Goal: Task Accomplishment & Management: Use online tool/utility

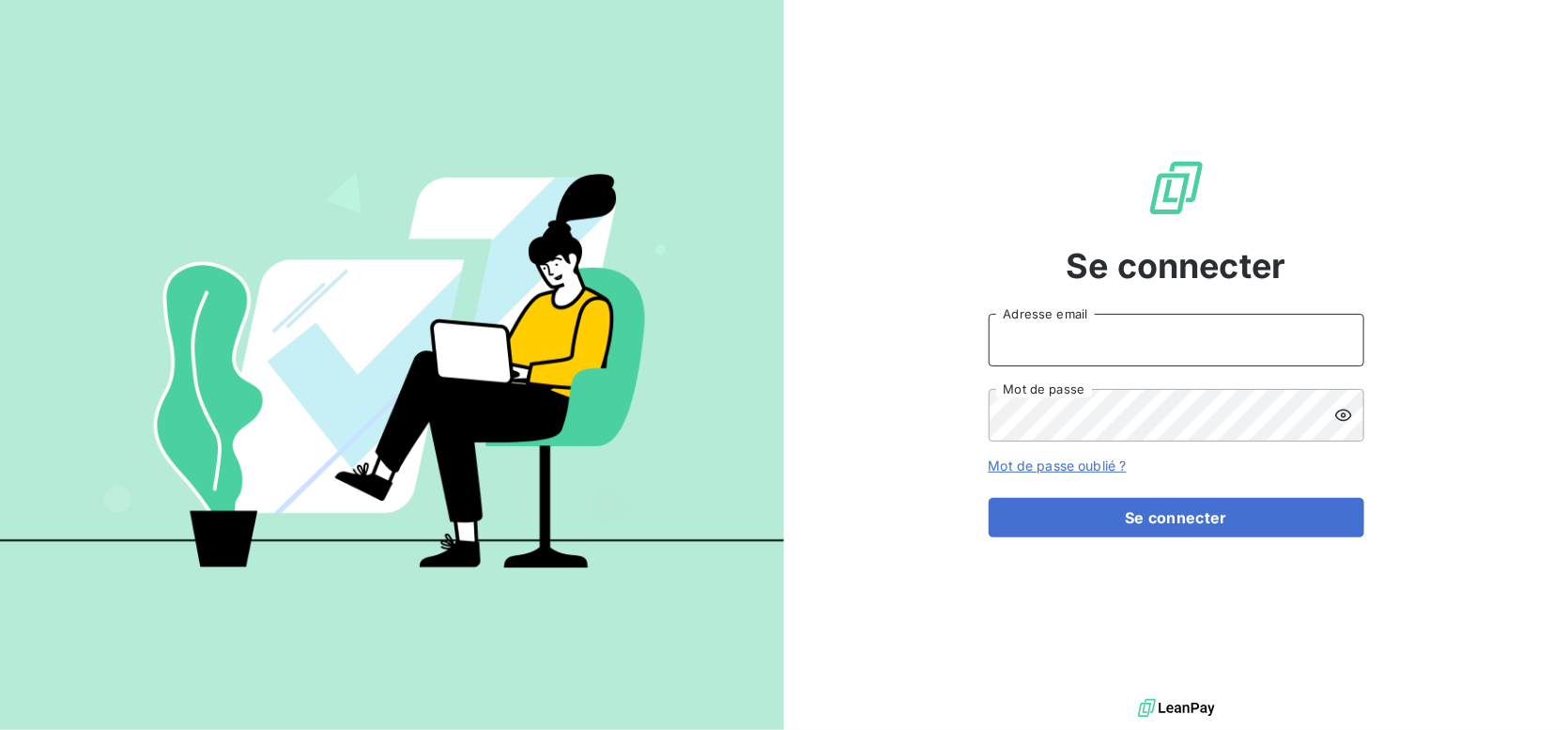
click at [1049, 353] on input "Adresse email" at bounding box center [1176, 339] width 376 height 52
type input "[PERSON_NAME][EMAIL_ADDRESS][PERSON_NAME][DOMAIN_NAME]"
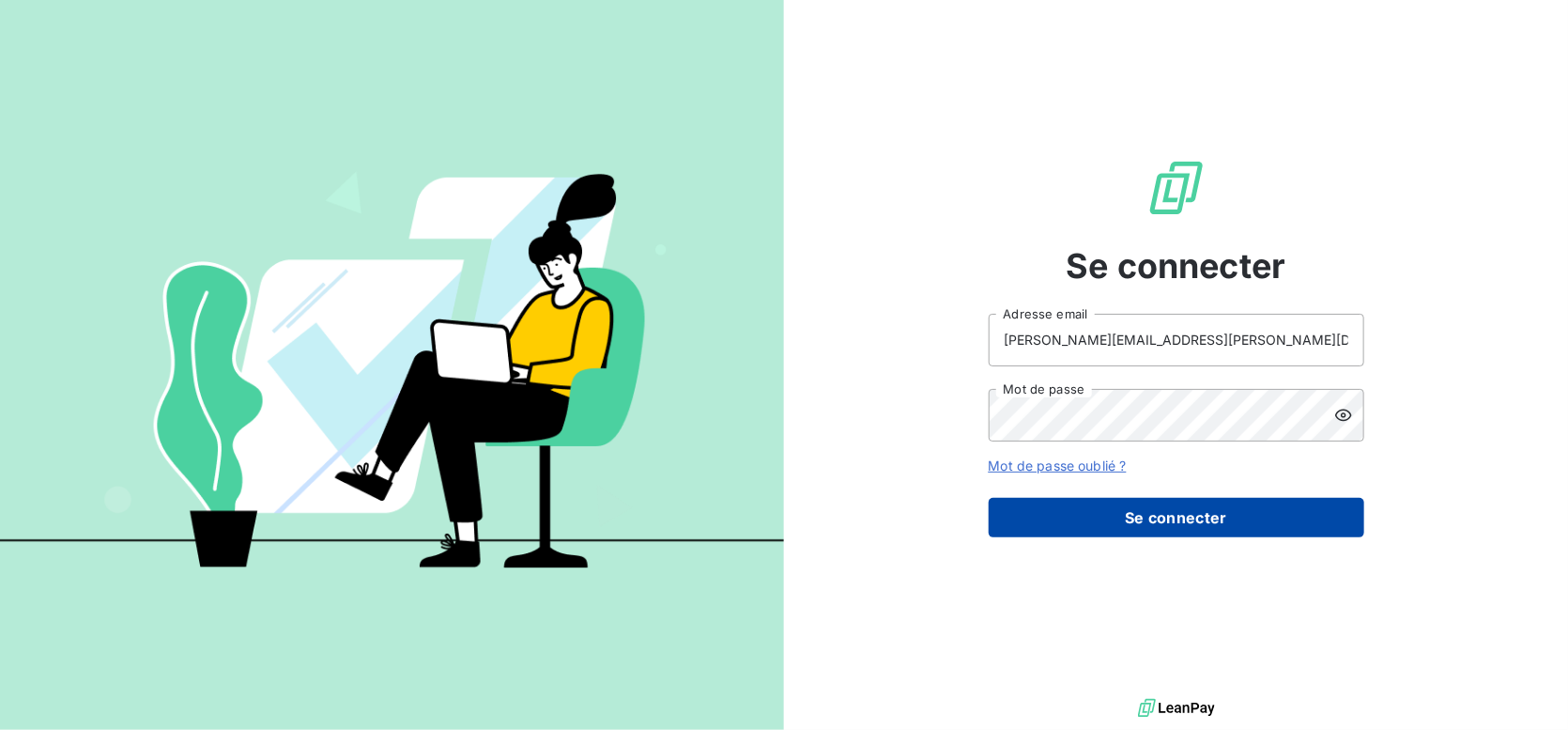
click at [1148, 516] on button "Se connecter" at bounding box center [1176, 518] width 376 height 39
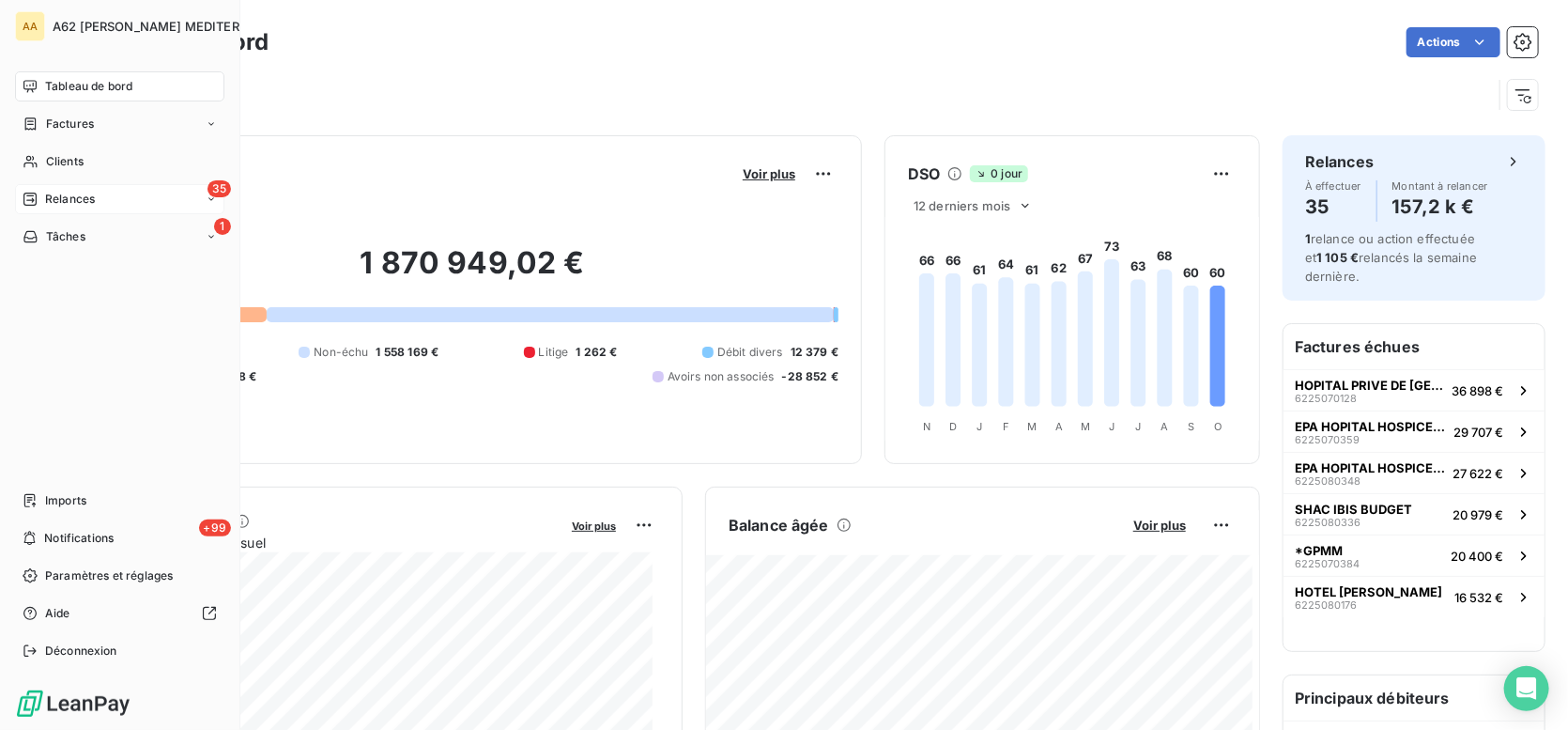
click at [77, 197] on span "Relances" at bounding box center [70, 198] width 49 height 17
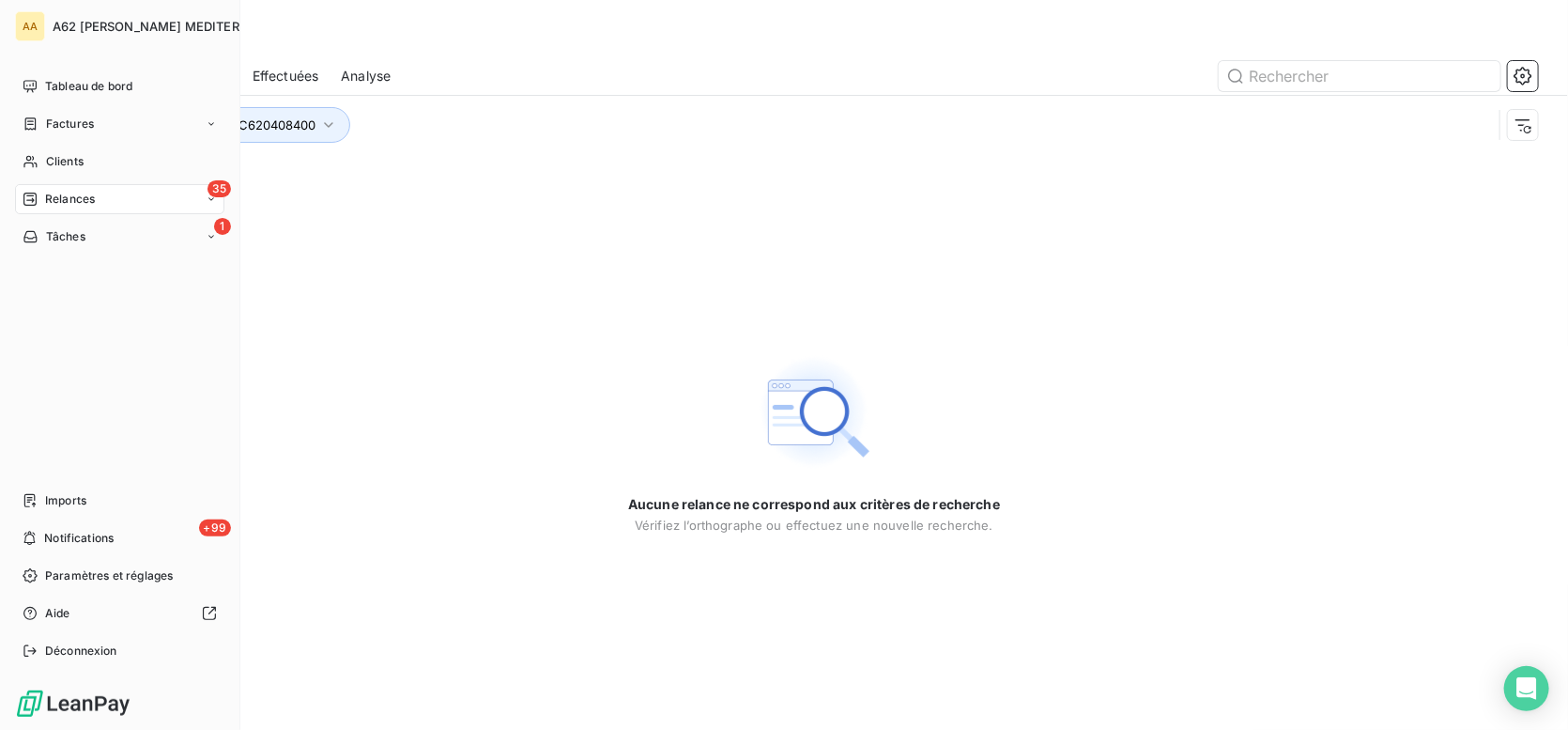
click at [35, 199] on icon at bounding box center [30, 198] width 15 height 15
click at [71, 244] on span "À effectuer" at bounding box center [76, 236] width 61 height 17
click at [71, 204] on span "Relances" at bounding box center [70, 198] width 49 height 17
click at [84, 206] on span "Relances" at bounding box center [70, 198] width 49 height 17
click at [69, 272] on span "À venir" at bounding box center [64, 274] width 38 height 17
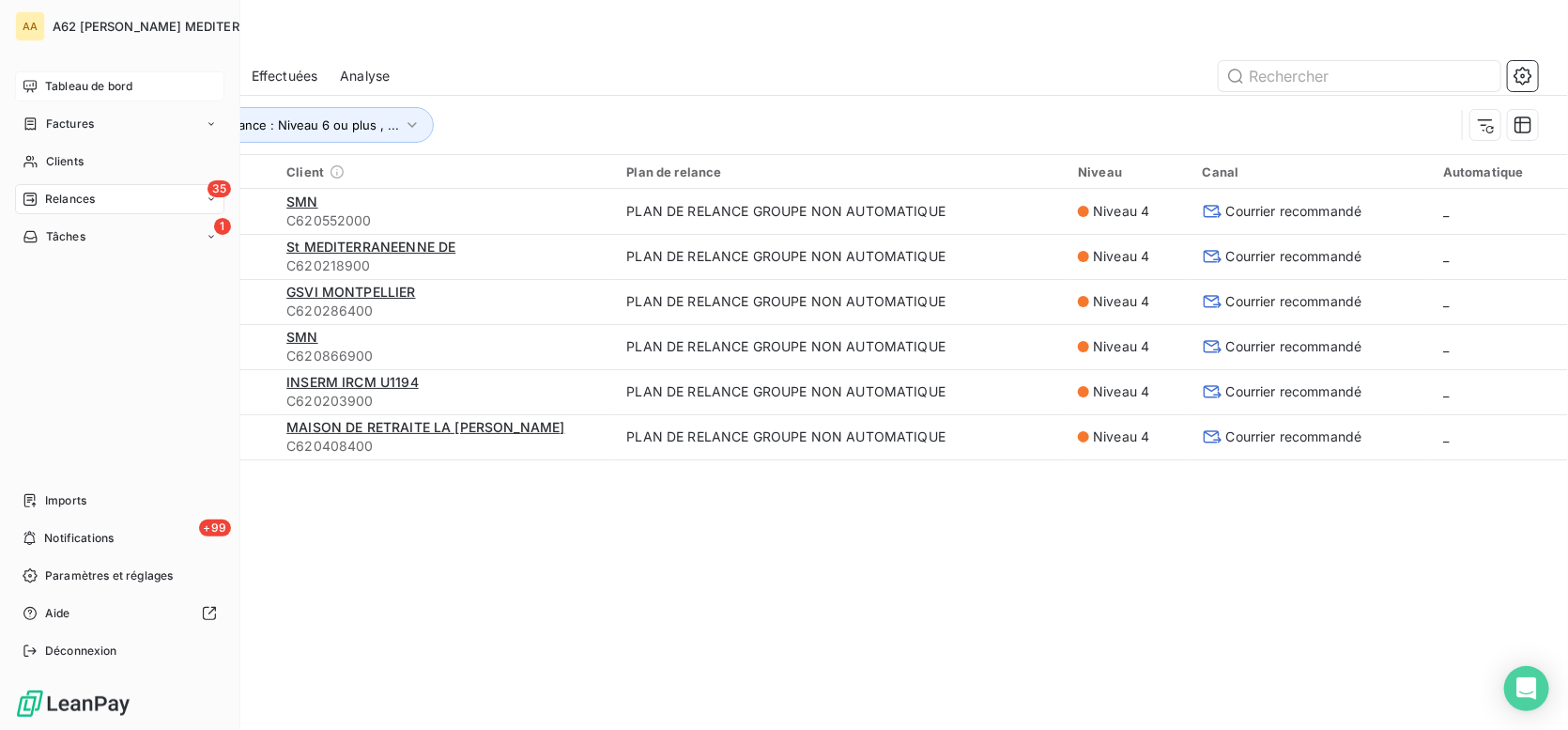
click at [62, 83] on span "Tableau de bord" at bounding box center [89, 86] width 88 height 17
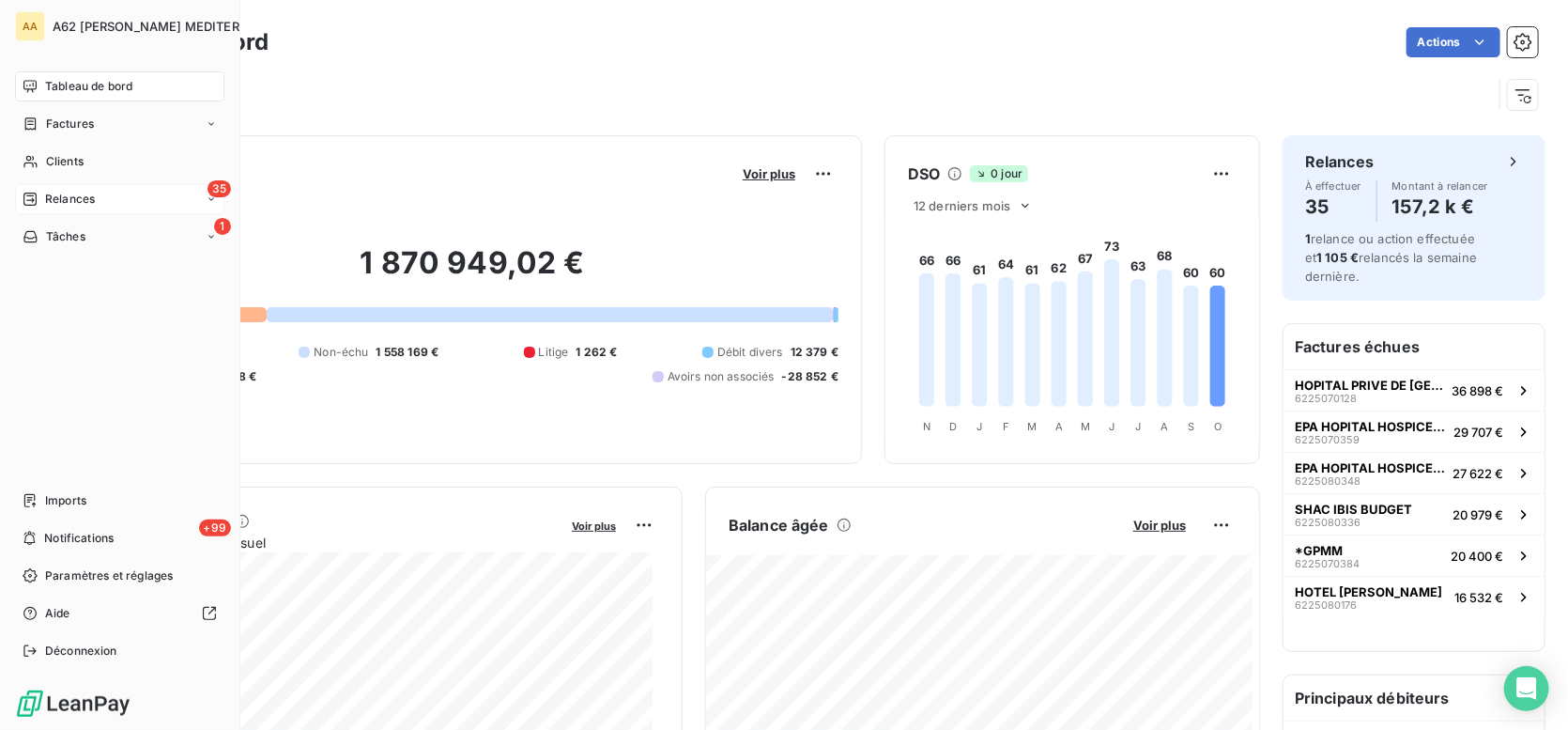
click at [32, 203] on icon at bounding box center [30, 198] width 15 height 15
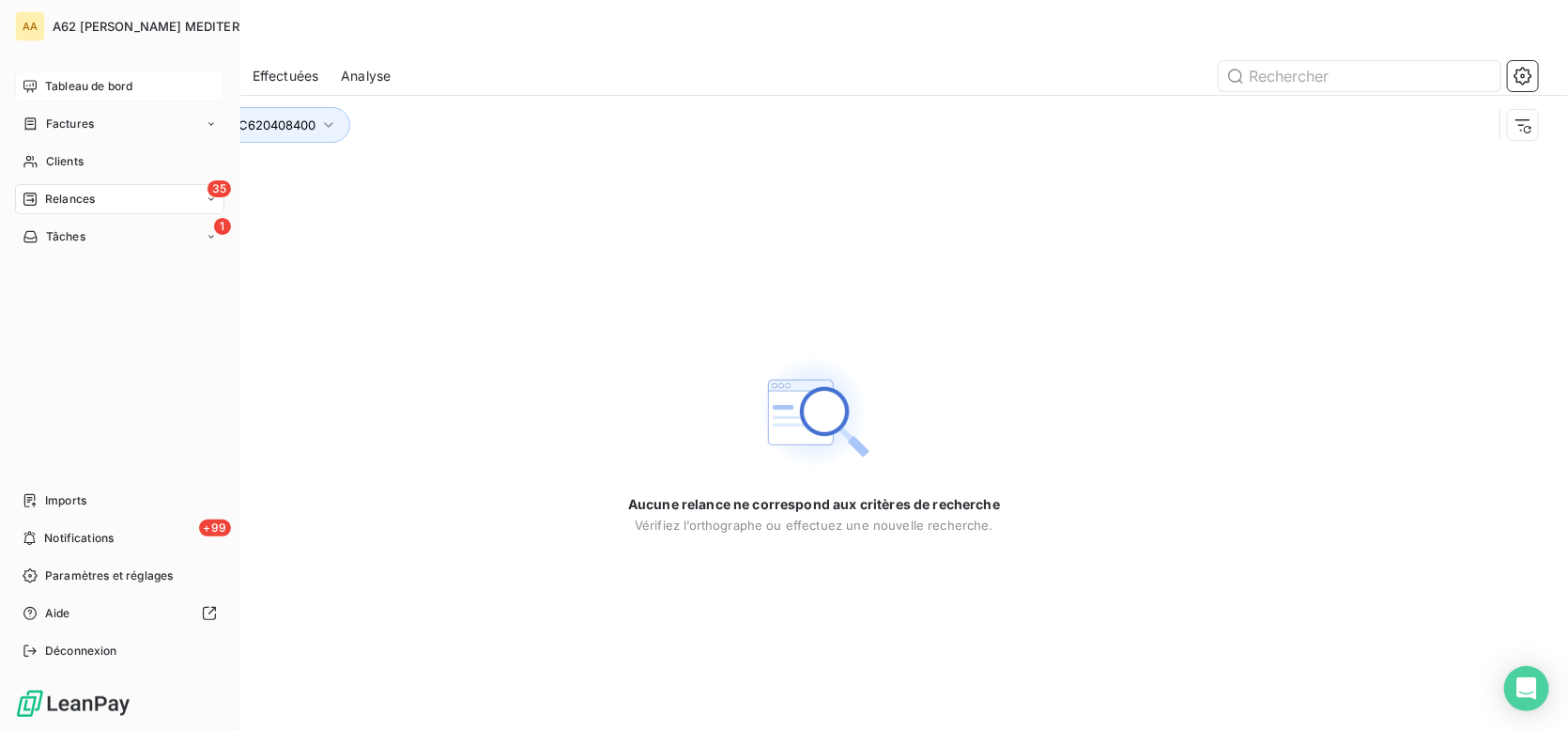
click at [80, 202] on span "Relances" at bounding box center [70, 198] width 49 height 17
click at [103, 236] on span "À effectuer" at bounding box center [76, 236] width 61 height 17
click at [49, 87] on span "Tableau de bord" at bounding box center [89, 86] width 88 height 17
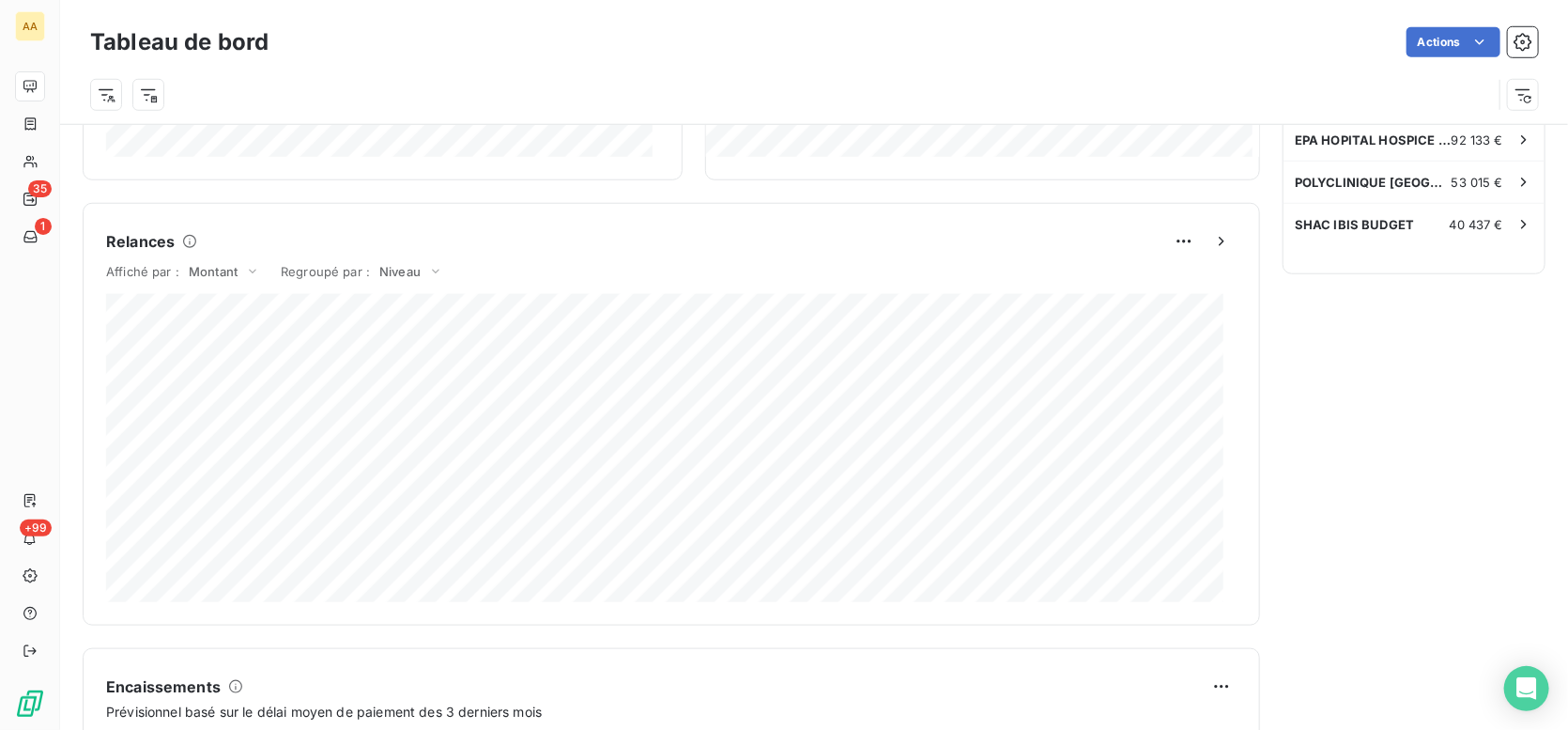
scroll to position [376, 0]
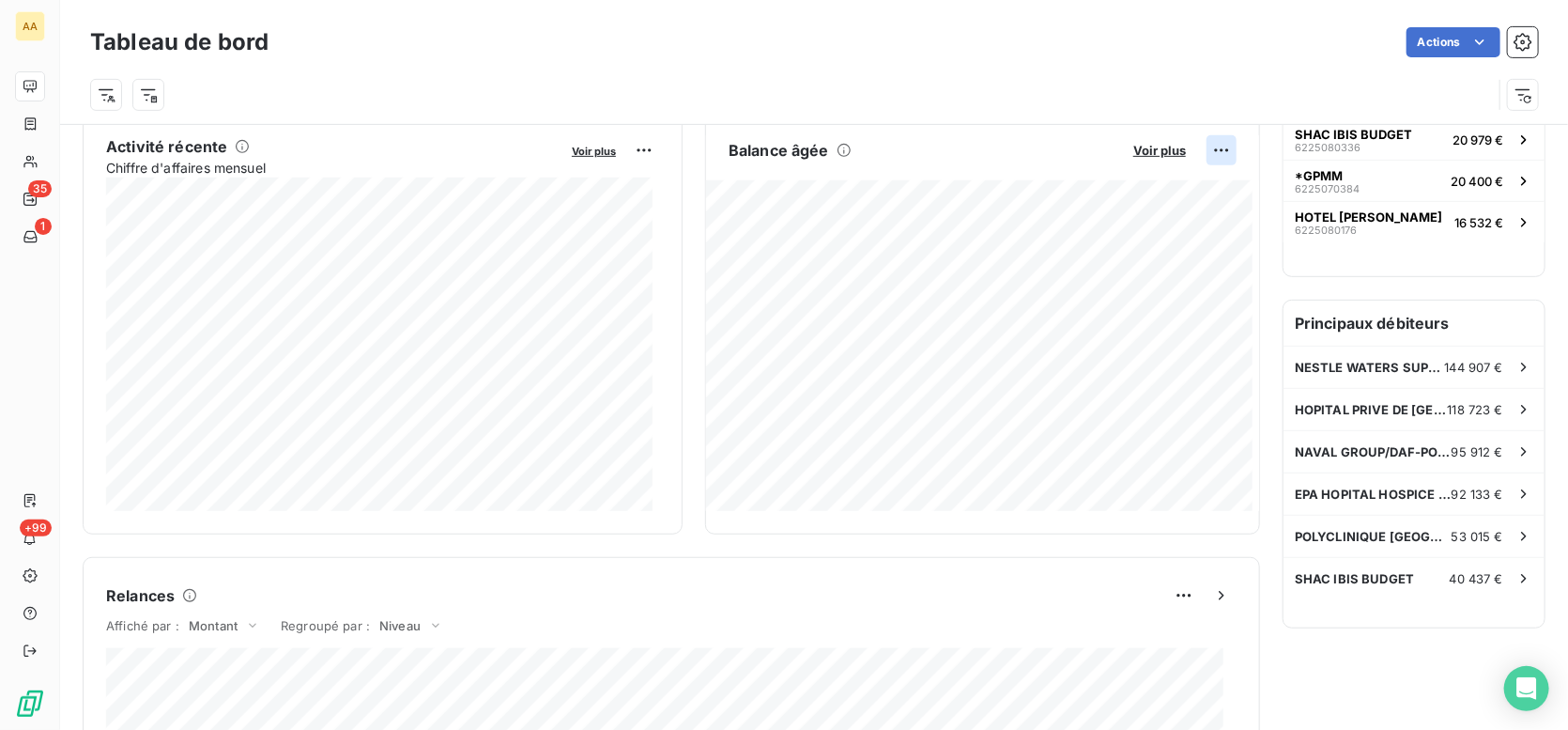
click at [1205, 143] on html "AA 35 1 +99 Tableau de bord Actions Encours client Voir plus 1 870 949,02 € 0 É…" at bounding box center [784, 365] width 1568 height 730
click at [1151, 193] on div "Exporter" at bounding box center [1164, 190] width 106 height 30
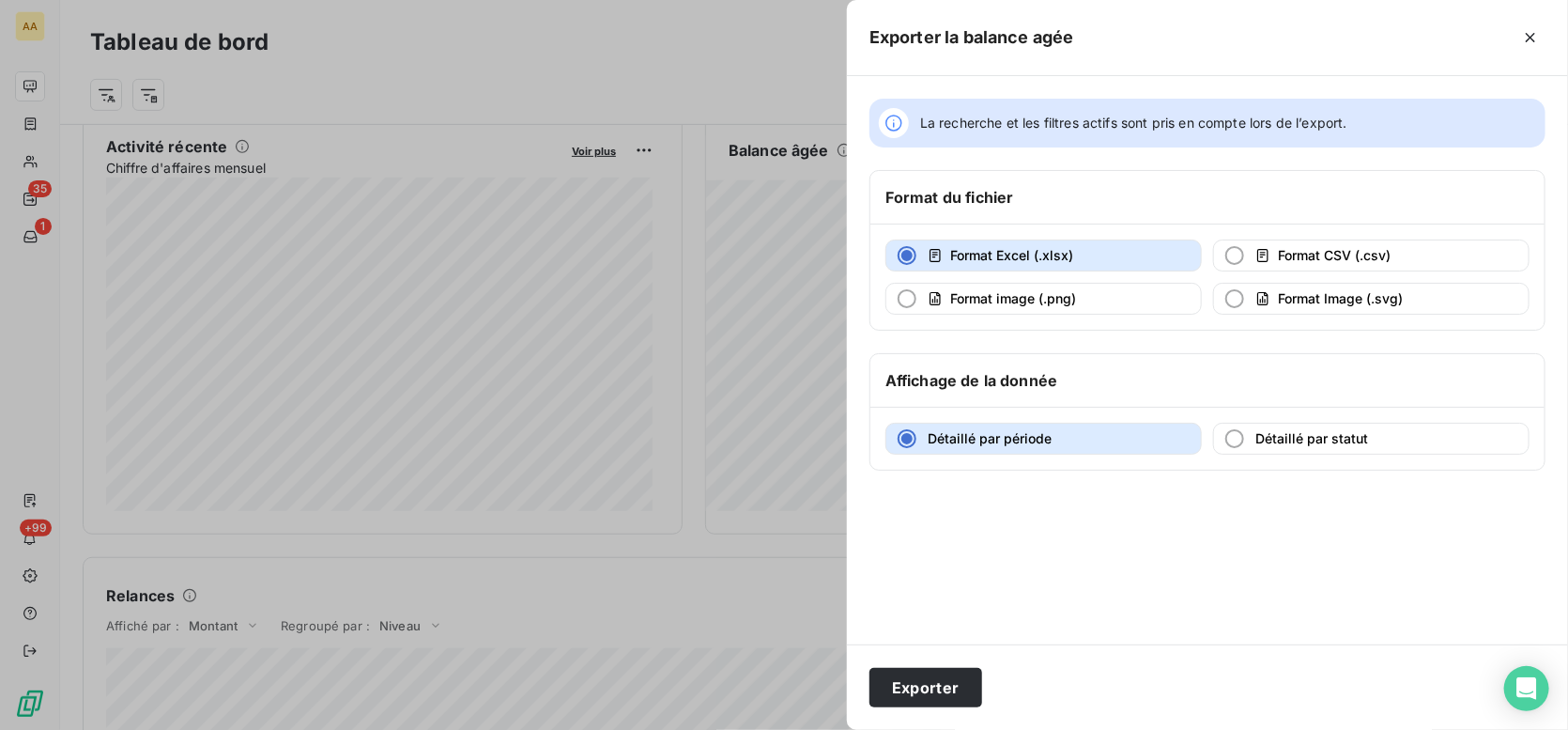
click at [976, 260] on span "Format Excel (.xlsx)" at bounding box center [1012, 255] width 123 height 16
click at [946, 688] on button "Exporter" at bounding box center [926, 688] width 112 height 39
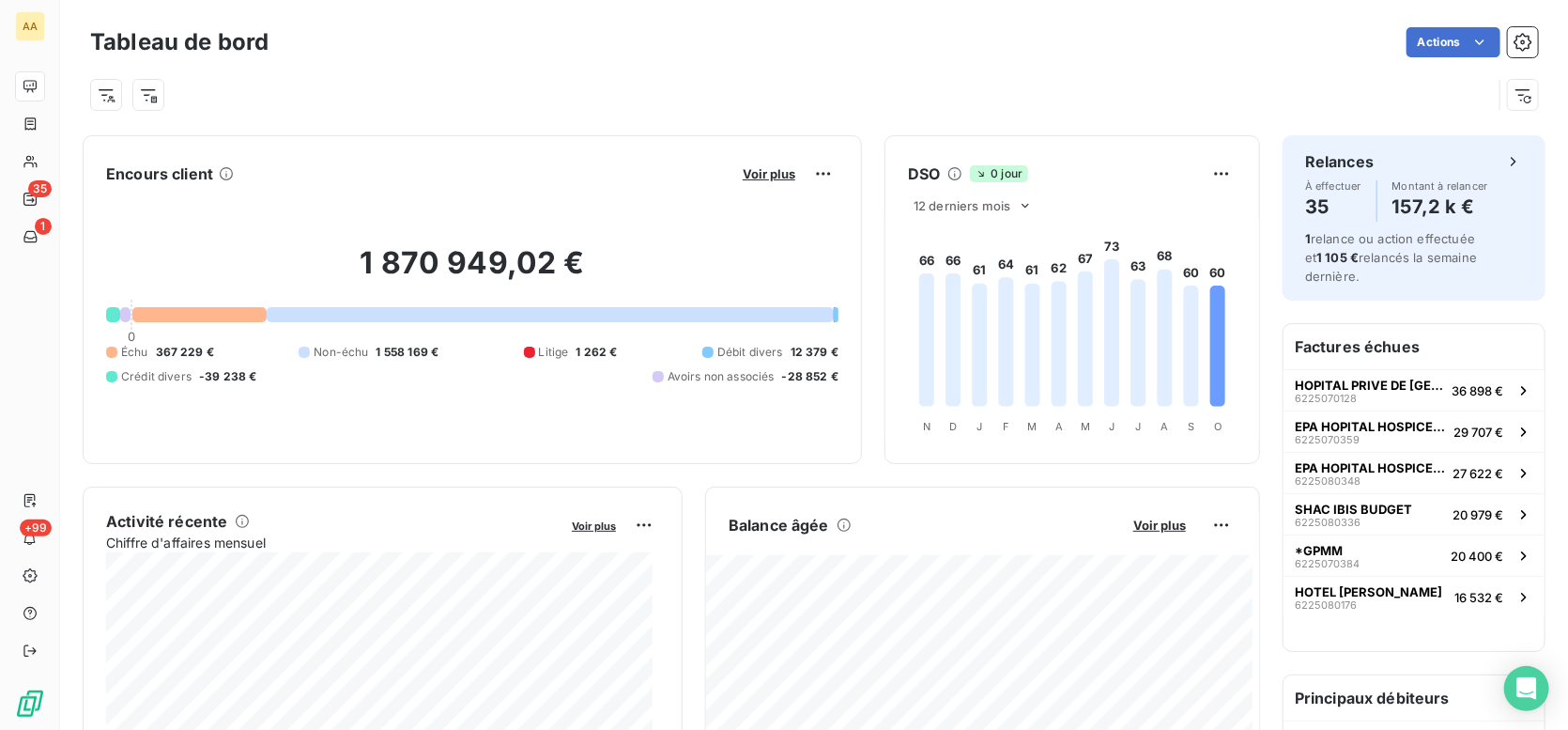
scroll to position [0, 0]
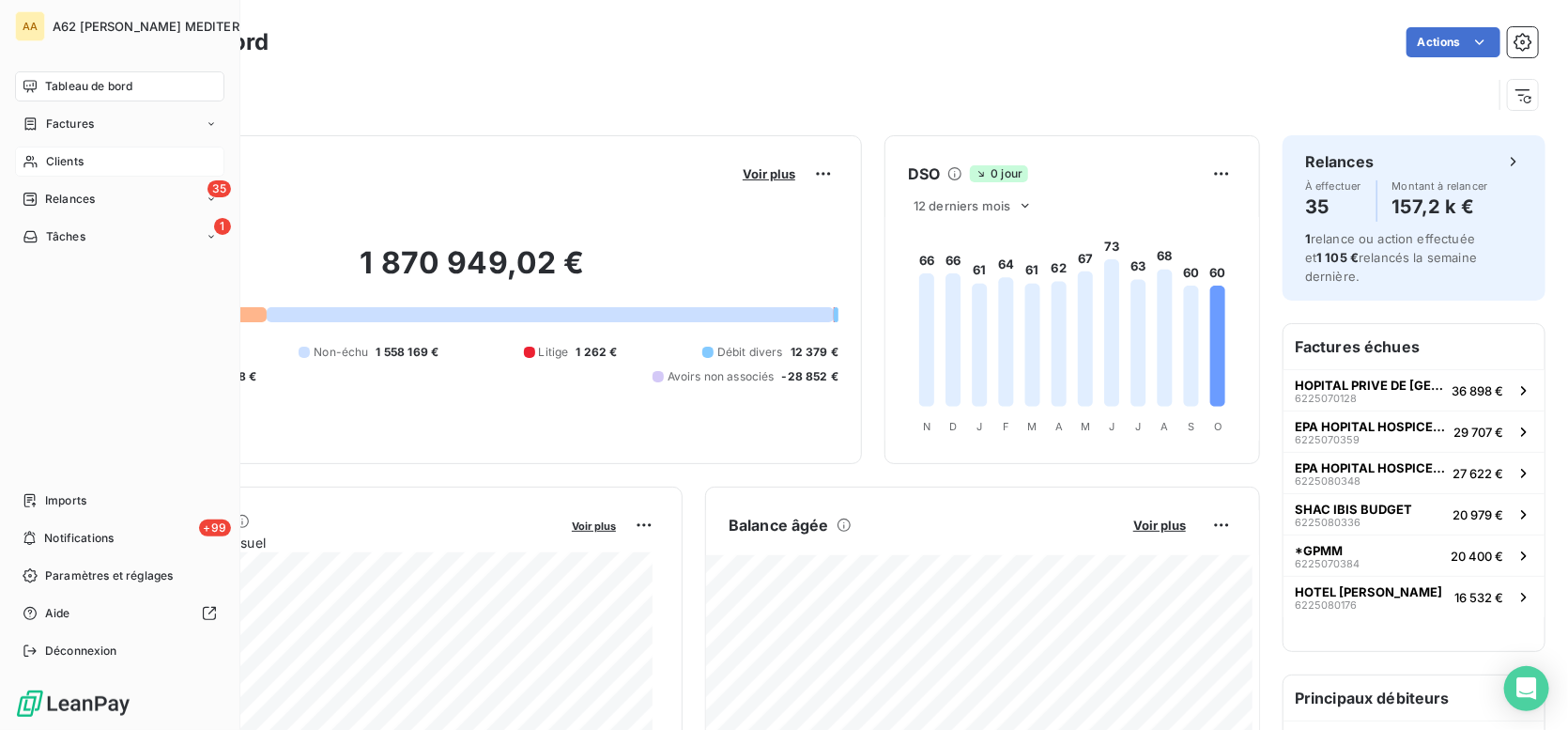
click at [59, 153] on span "Clients" at bounding box center [65, 161] width 37 height 17
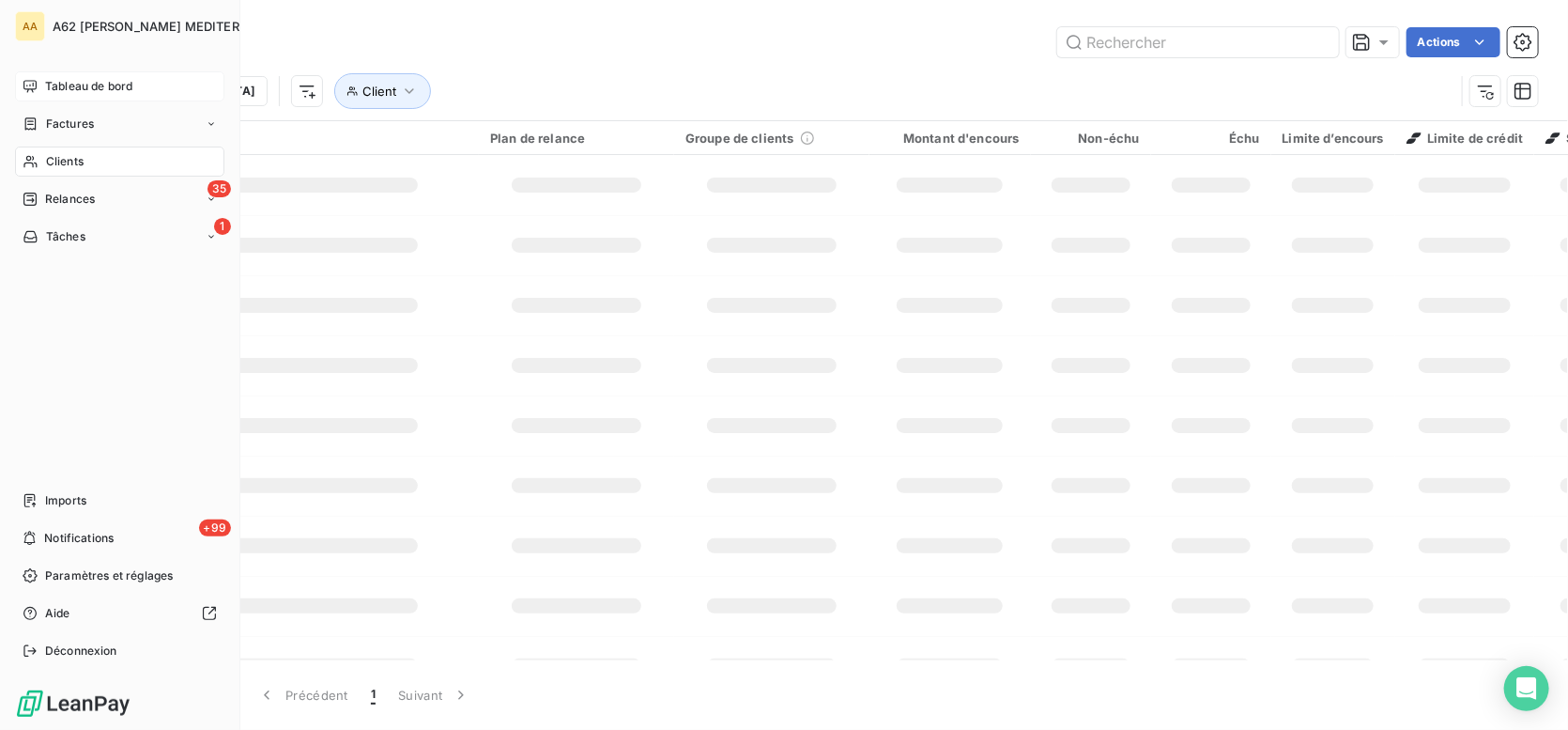
click at [60, 159] on span "Clients" at bounding box center [65, 161] width 37 height 17
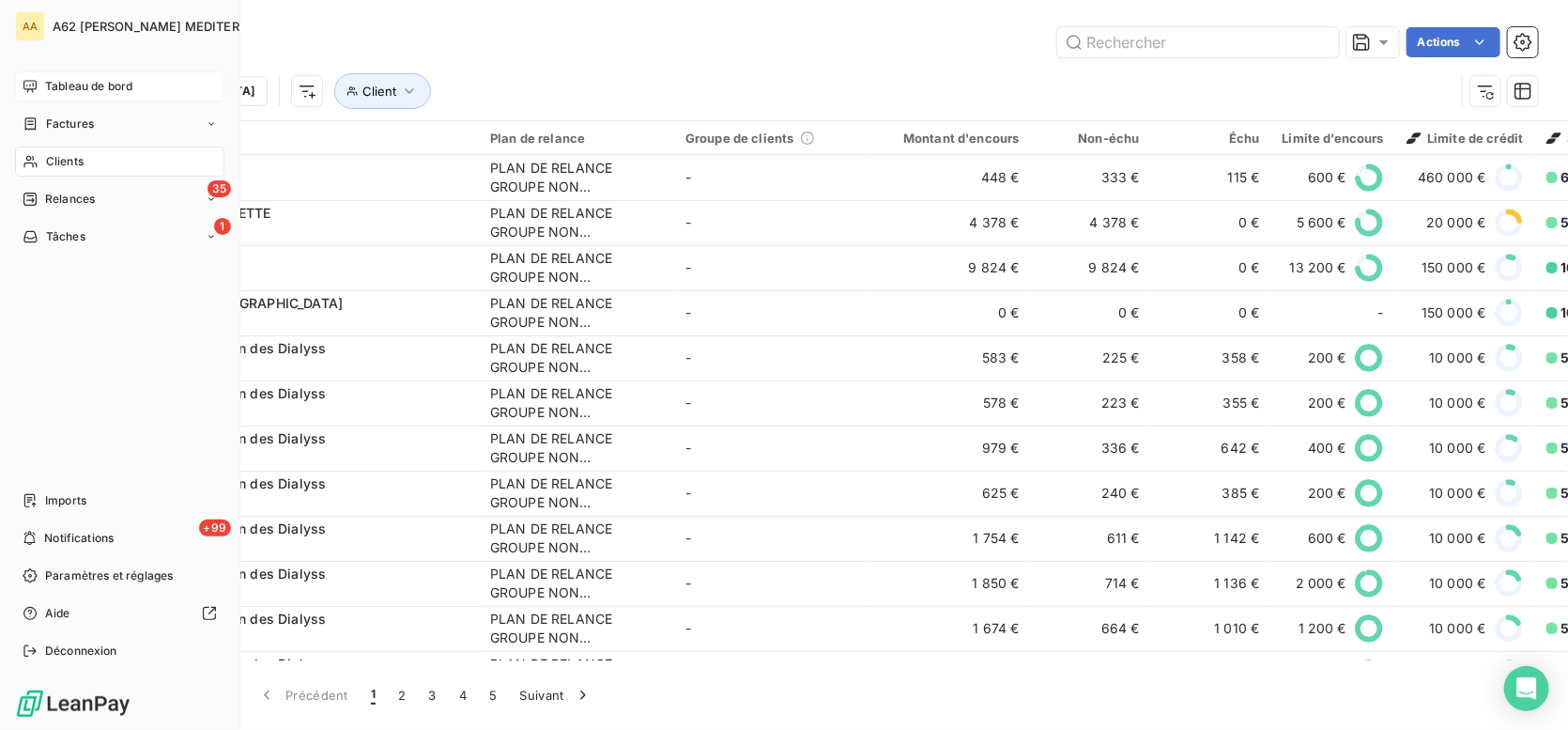
click at [60, 159] on span "Clients" at bounding box center [65, 161] width 37 height 17
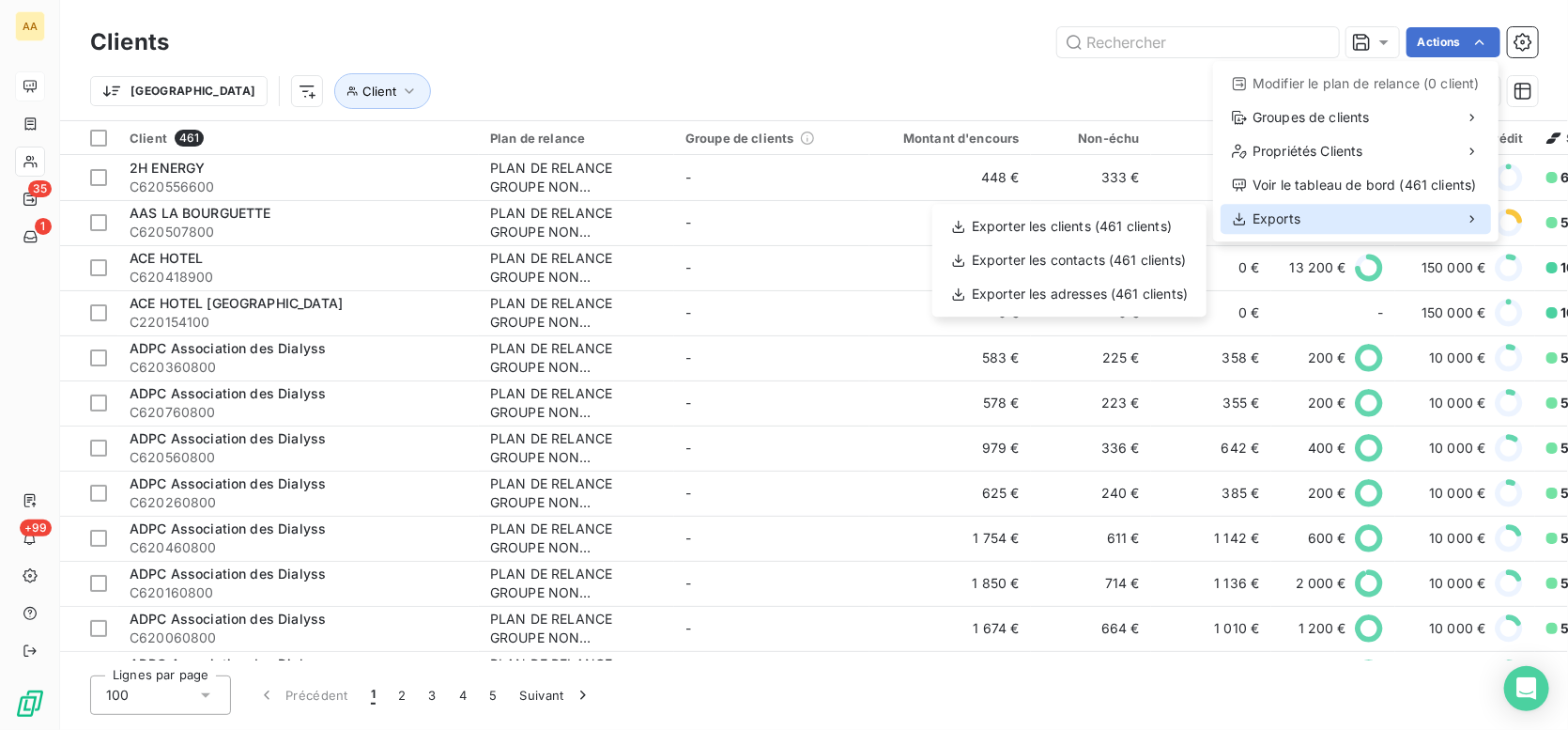
click at [1384, 223] on div "Exports" at bounding box center [1356, 219] width 270 height 30
click at [1472, 218] on icon at bounding box center [1472, 218] width 15 height 15
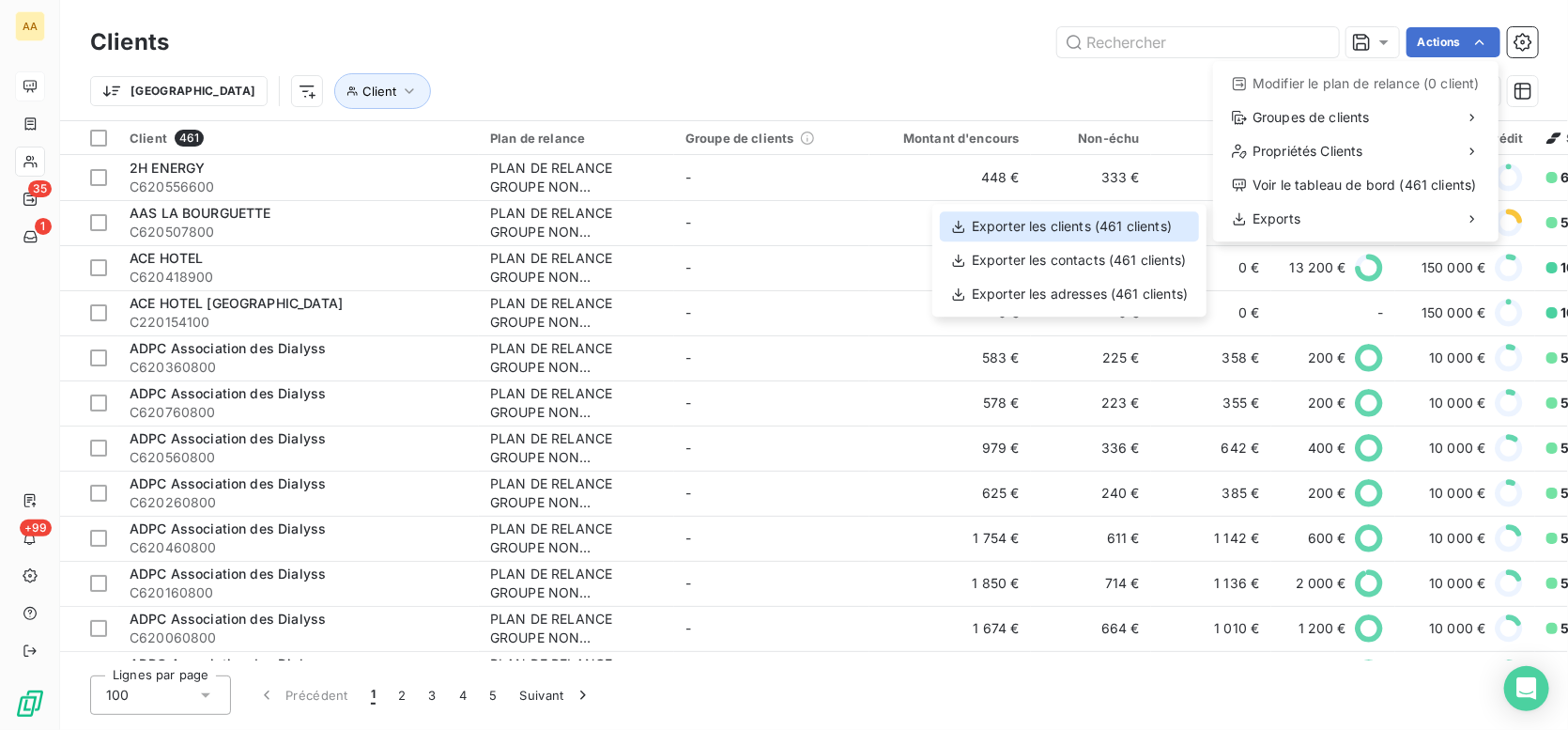
click at [1099, 233] on div "Exporter les clients (461 clients)" at bounding box center [1069, 226] width 259 height 30
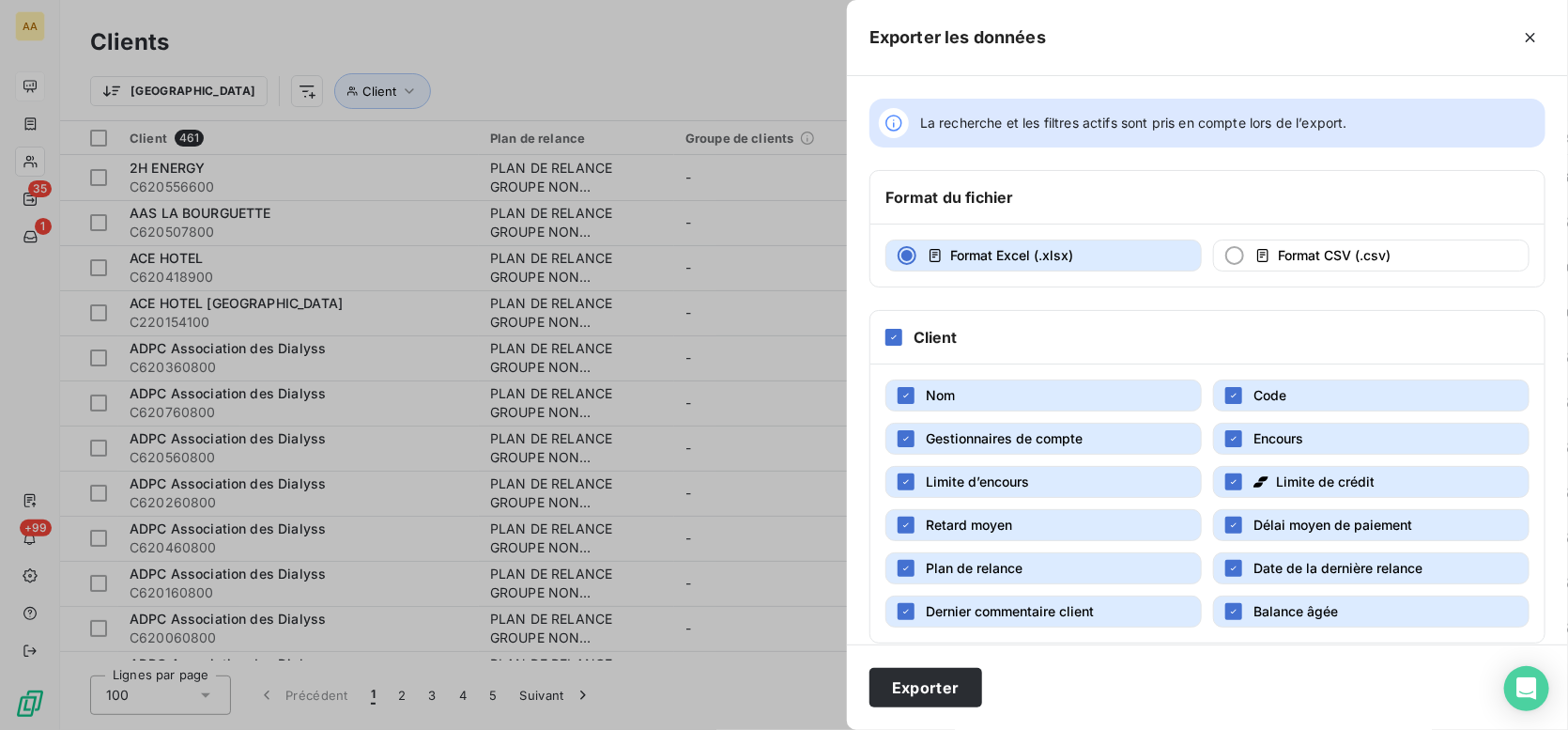
drag, startPoint x: 911, startPoint y: 569, endPoint x: 904, endPoint y: 594, distance: 26.0
click at [912, 575] on button "Plan de relance" at bounding box center [1043, 568] width 317 height 32
drag, startPoint x: 901, startPoint y: 601, endPoint x: 967, endPoint y: 598, distance: 66.1
click at [902, 603] on div "button" at bounding box center [905, 611] width 17 height 17
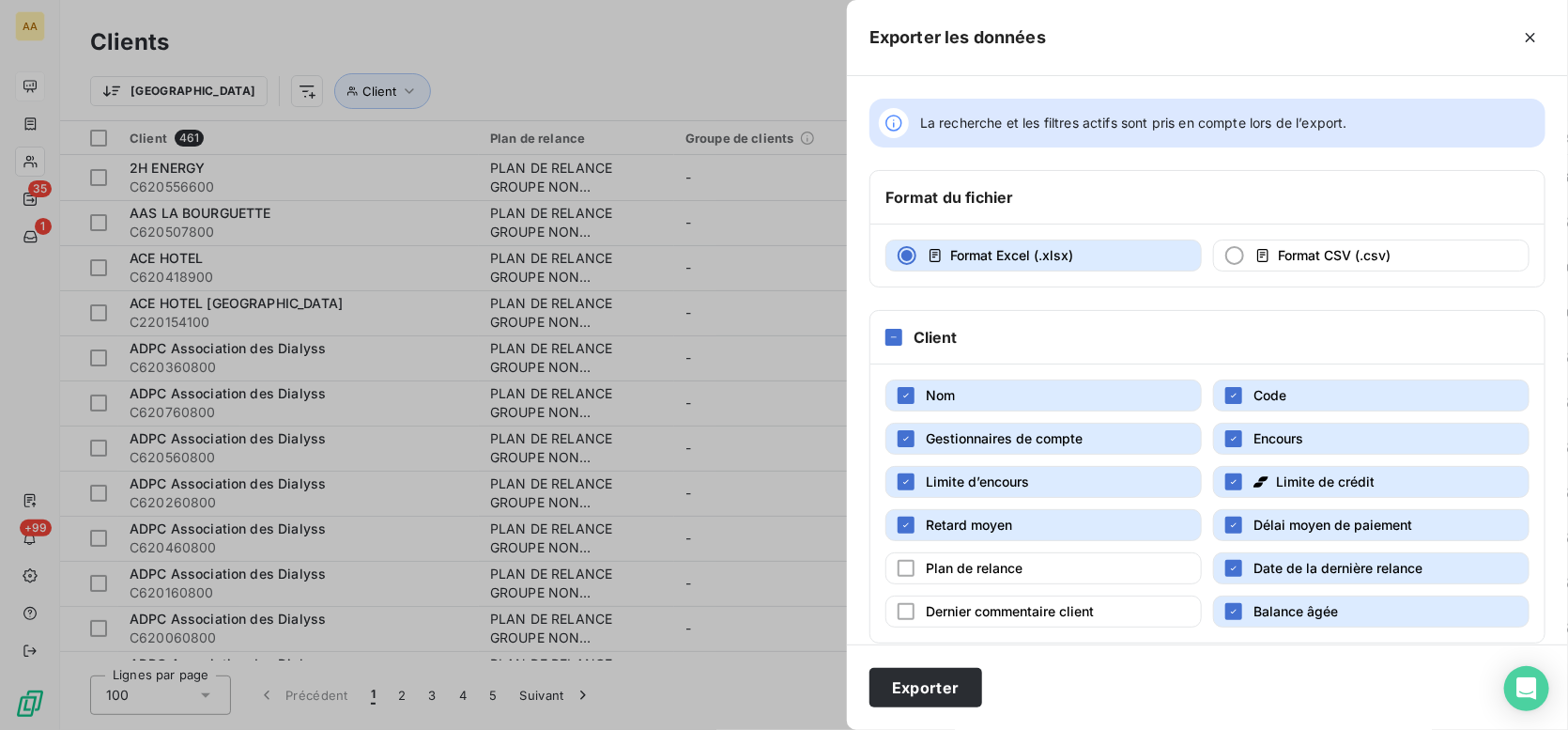
drag, startPoint x: 1227, startPoint y: 563, endPoint x: 1226, endPoint y: 587, distance: 24.0
click at [1228, 575] on button "Date de la dernière relance" at bounding box center [1371, 568] width 317 height 32
click at [1234, 603] on div "button" at bounding box center [1234, 611] width 17 height 17
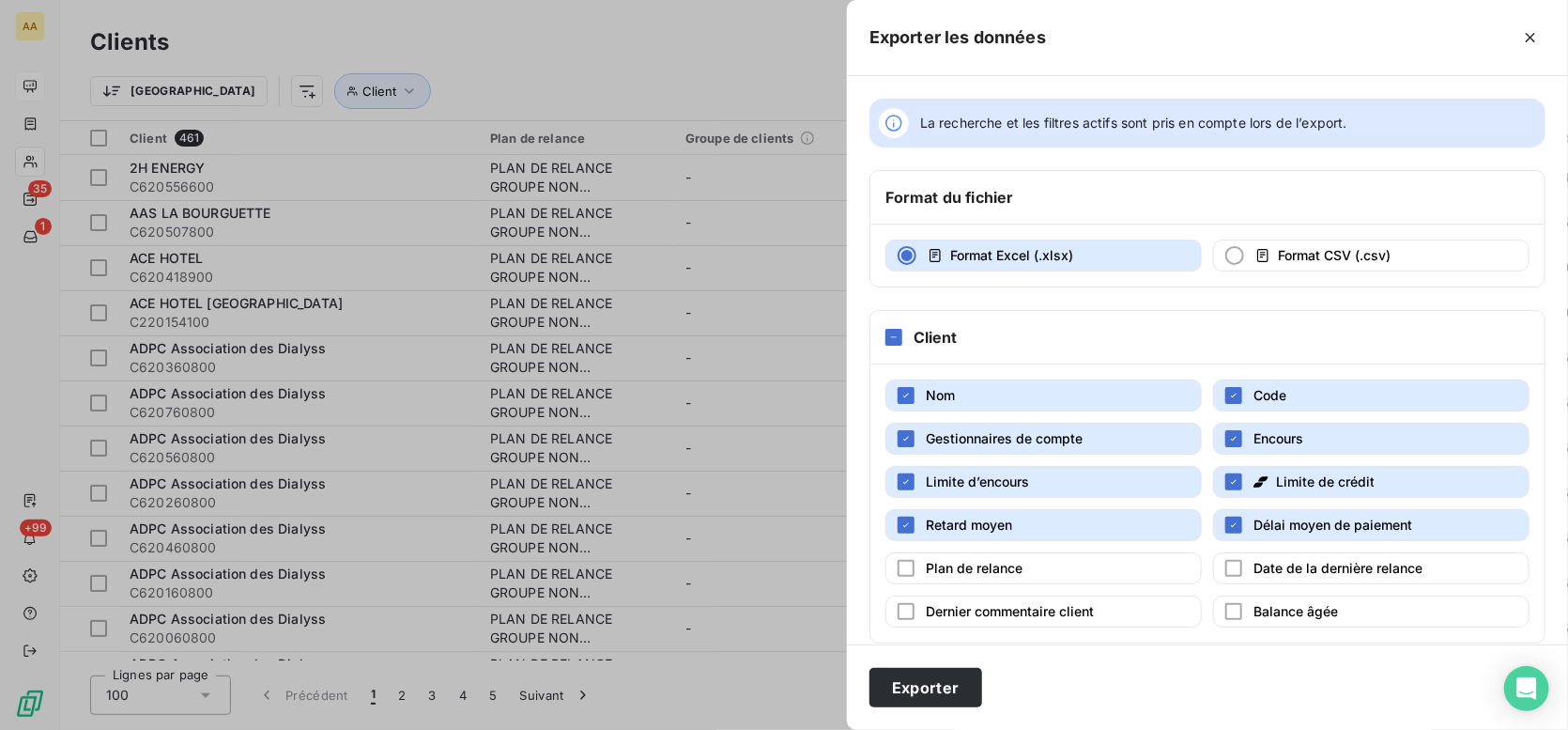
drag, startPoint x: 1231, startPoint y: 477, endPoint x: 1222, endPoint y: 466, distance: 14.2
click at [1229, 476] on icon "button" at bounding box center [1234, 481] width 11 height 11
click at [912, 480] on div "button" at bounding box center [905, 481] width 17 height 17
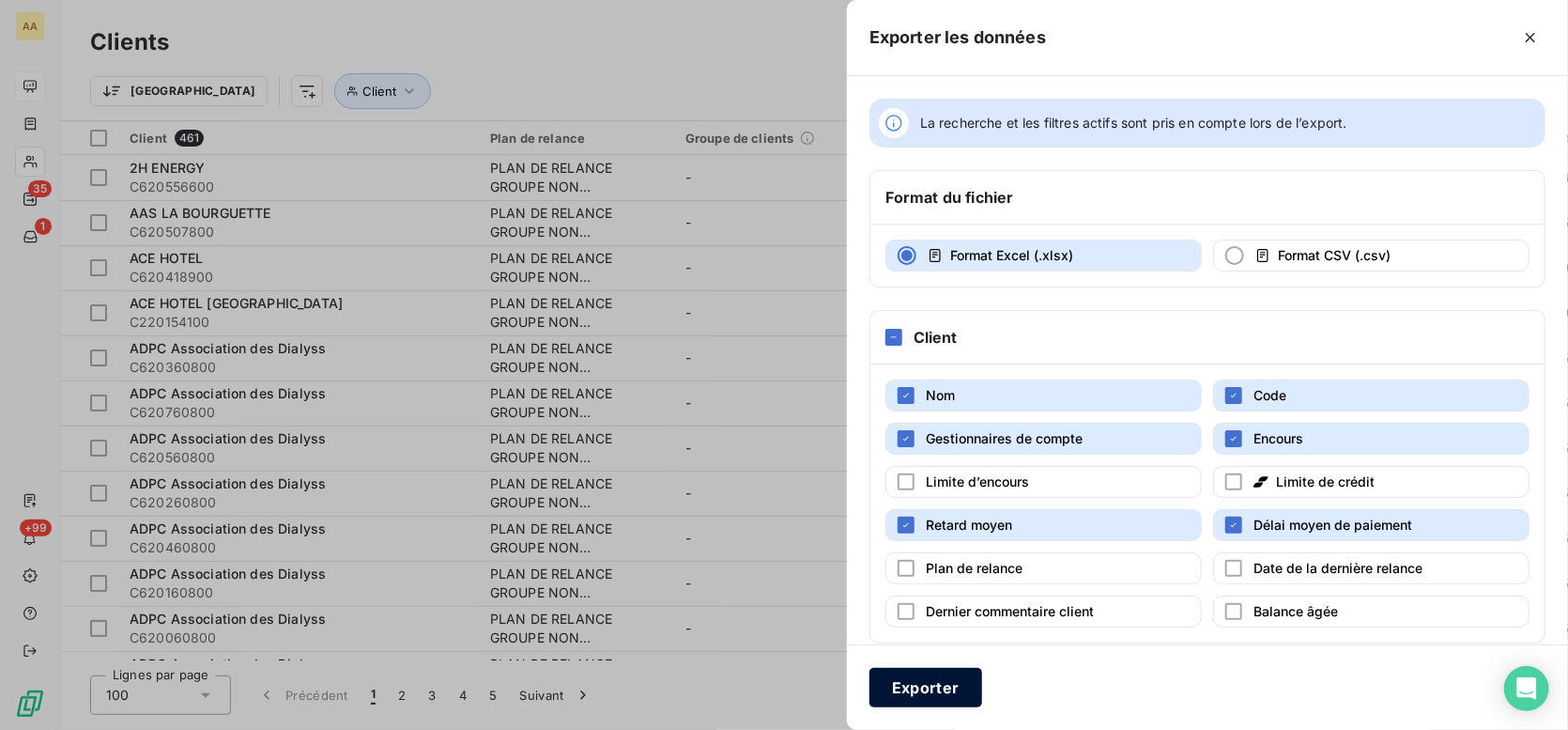
click at [916, 688] on button "Exporter" at bounding box center [926, 688] width 112 height 39
